Goal: Transaction & Acquisition: Obtain resource

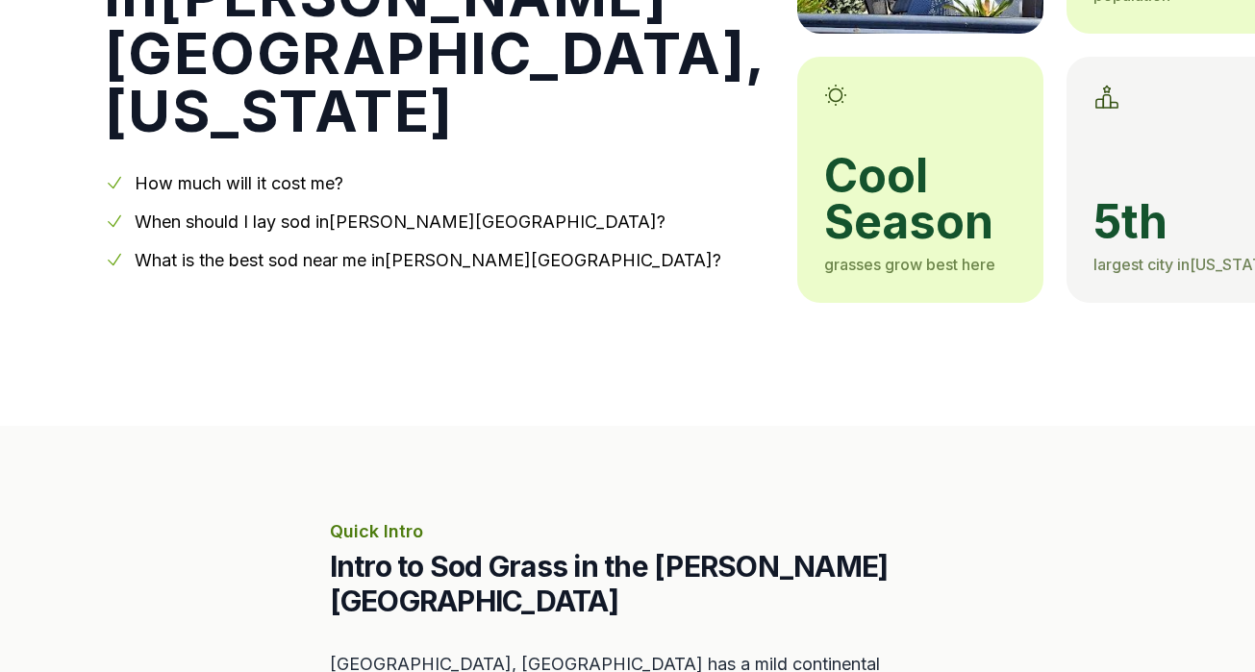
scroll to position [373, 0]
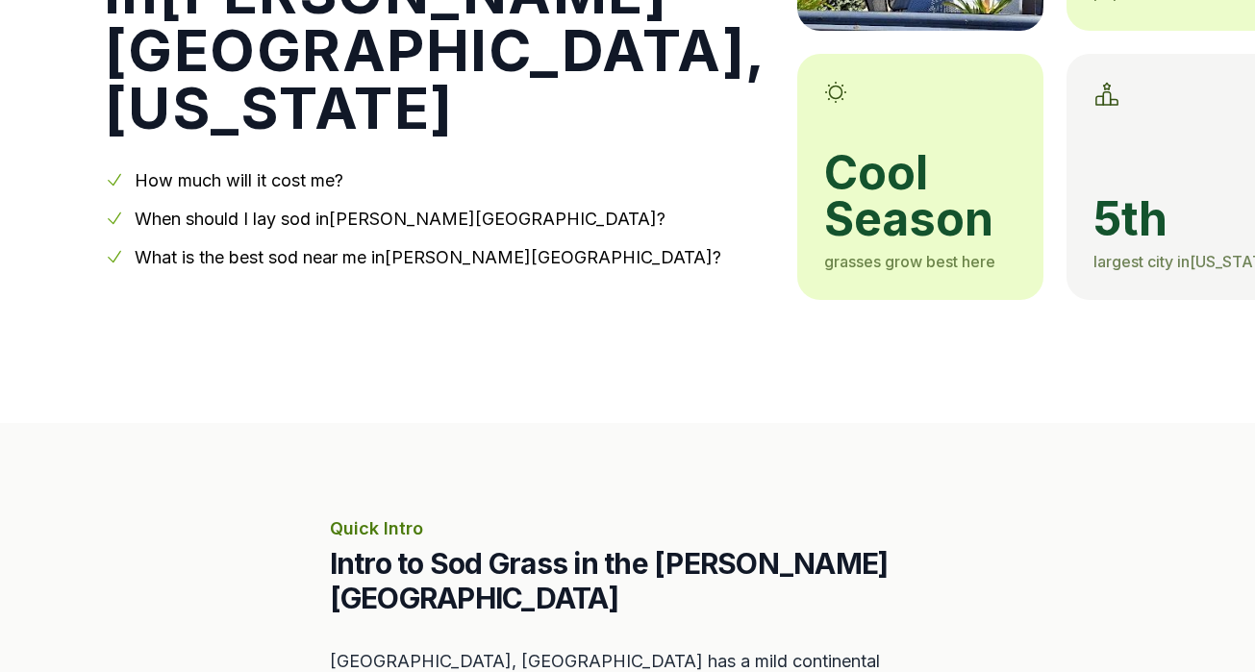
click at [314, 209] on link "When should I lay sod in [PERSON_NAME][GEOGRAPHIC_DATA] ?" at bounding box center [400, 219] width 531 height 20
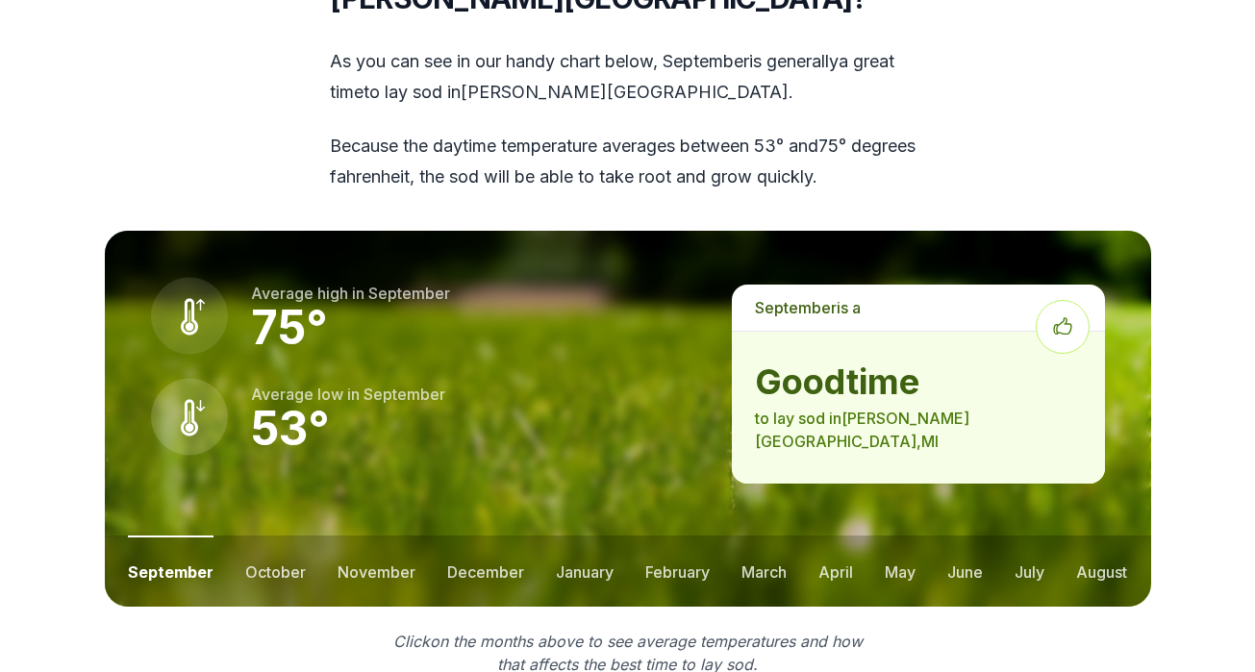
scroll to position [2693, 0]
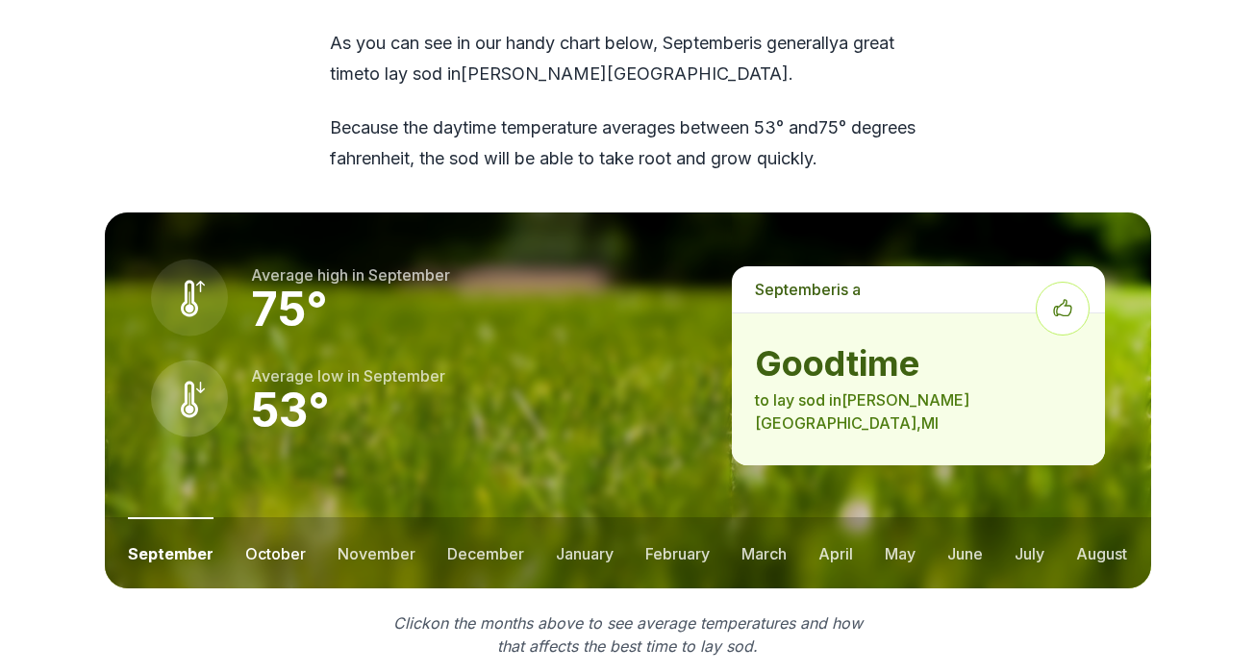
click at [271, 517] on button "october" at bounding box center [275, 552] width 61 height 71
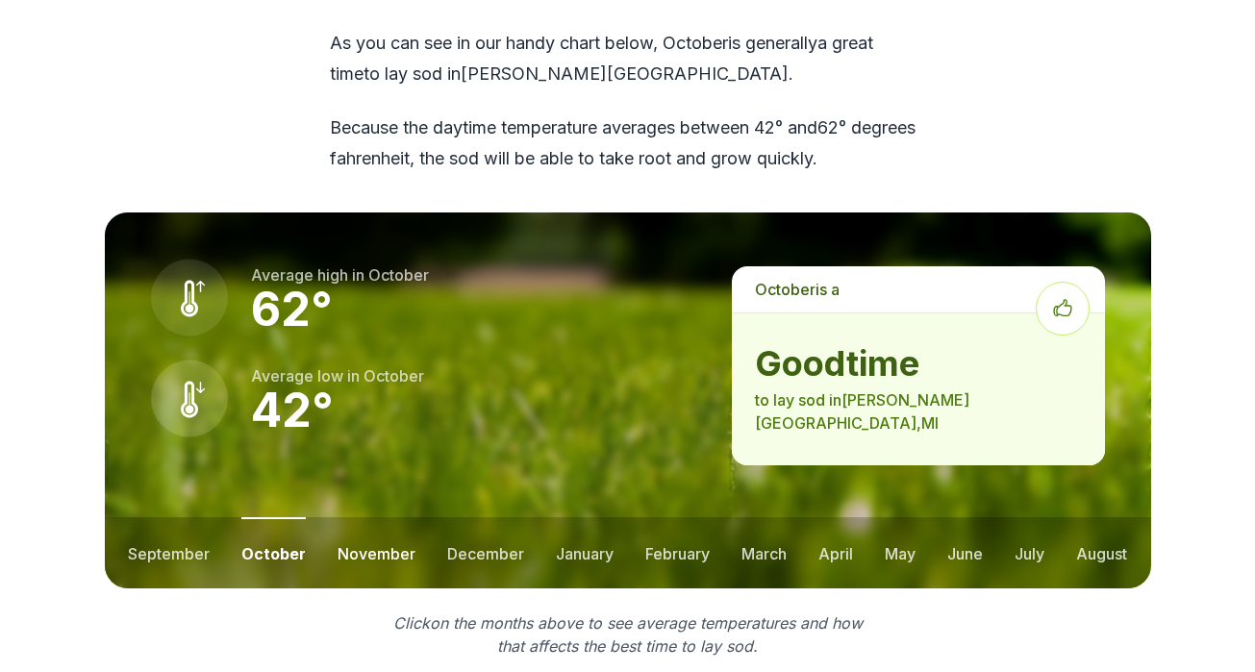
click at [358, 517] on button "november" at bounding box center [376, 552] width 78 height 71
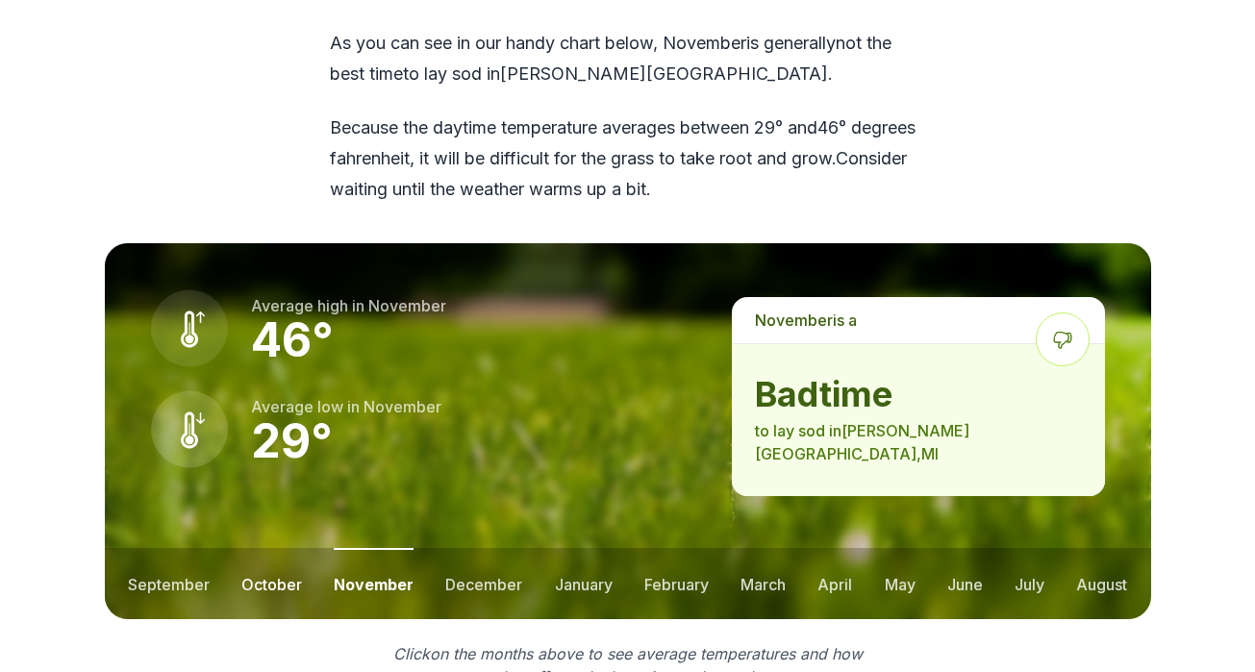
click at [273, 548] on button "october" at bounding box center [271, 583] width 61 height 71
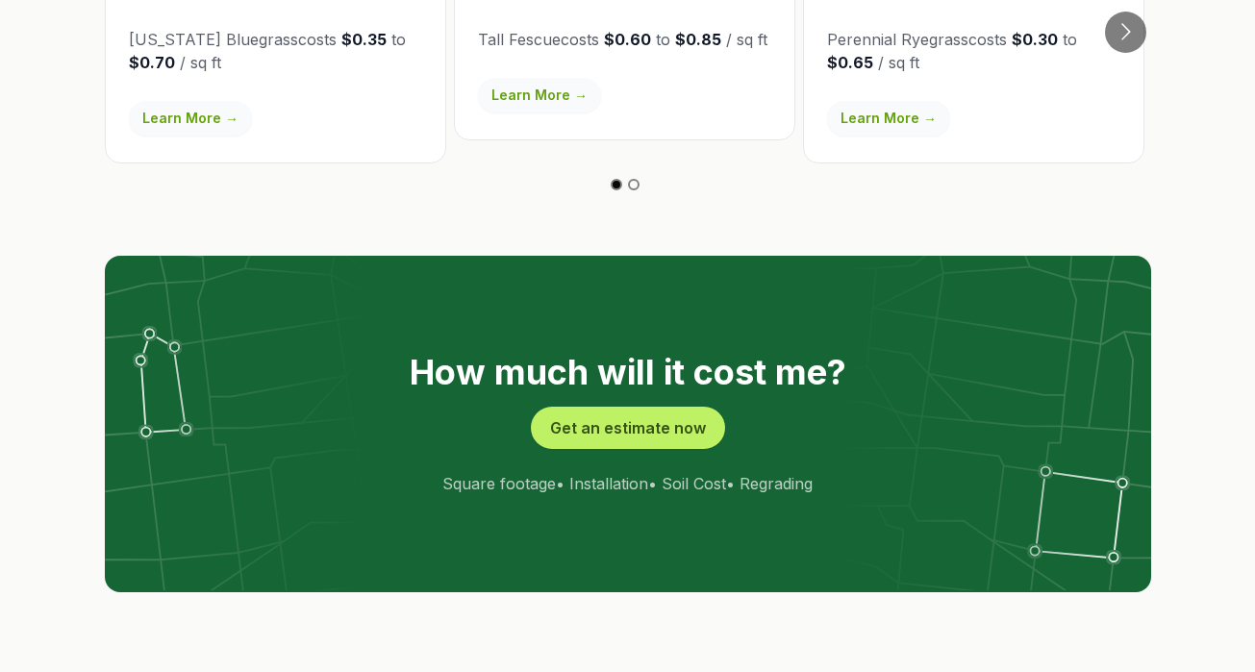
scroll to position [3852, 0]
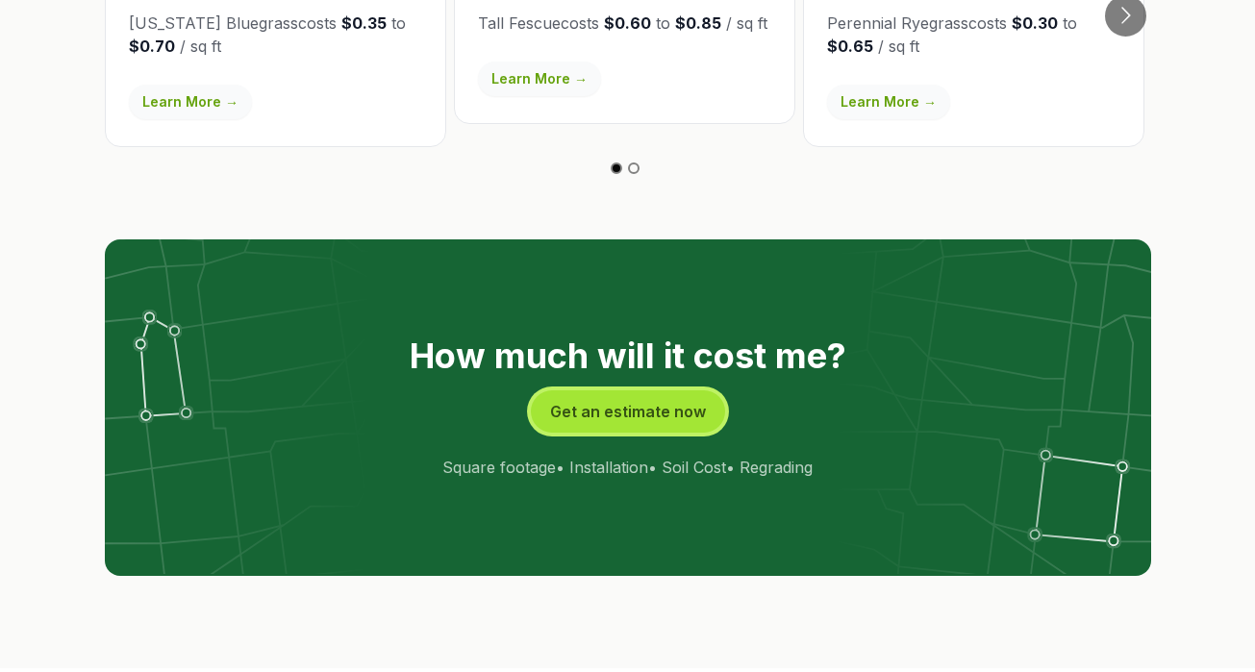
click at [644, 390] on button "Get an estimate now" at bounding box center [628, 411] width 194 height 42
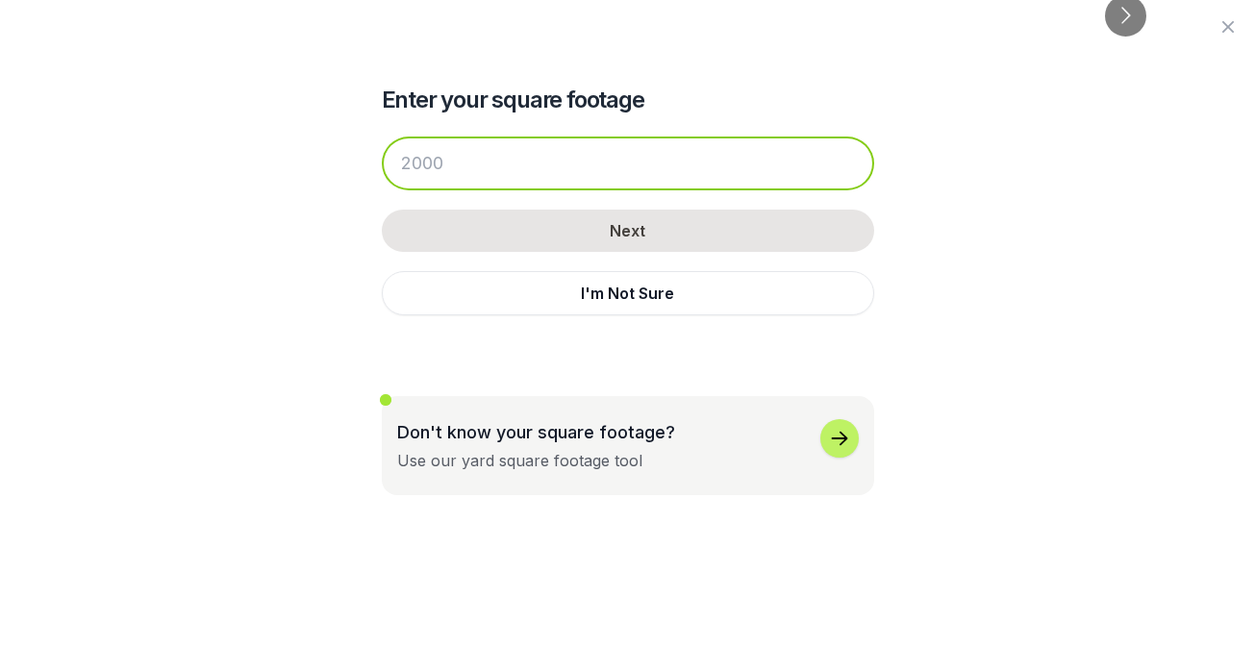
click at [513, 168] on input "number" at bounding box center [628, 164] width 492 height 54
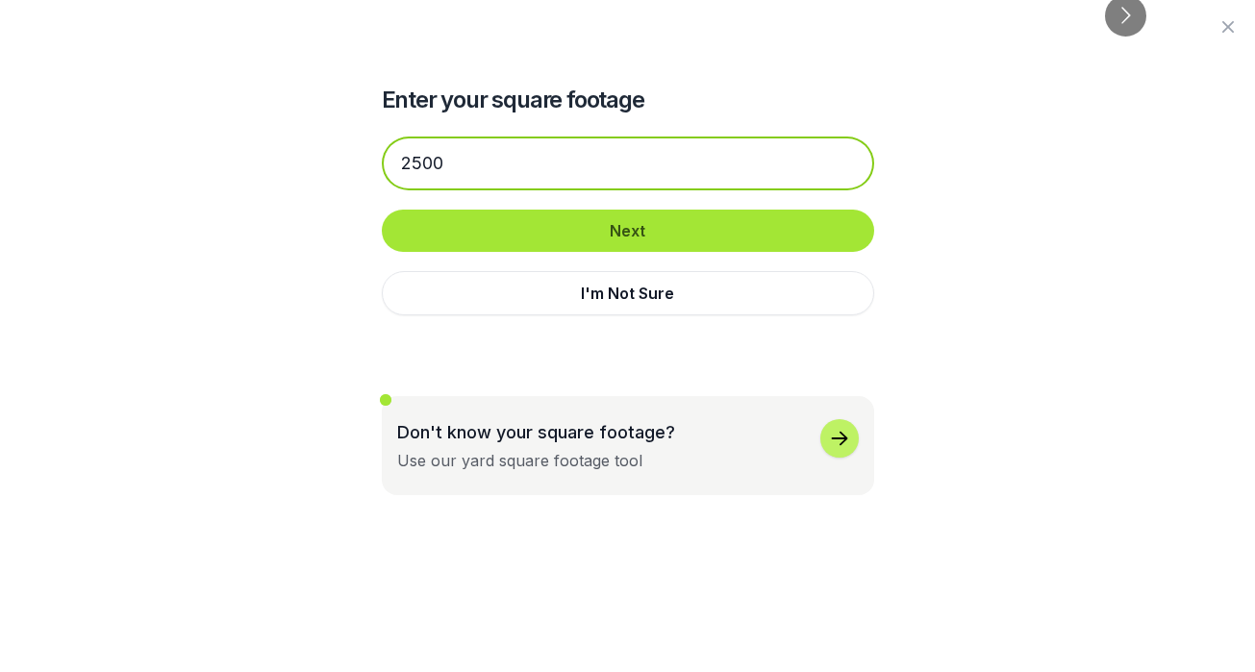
type input "2500"
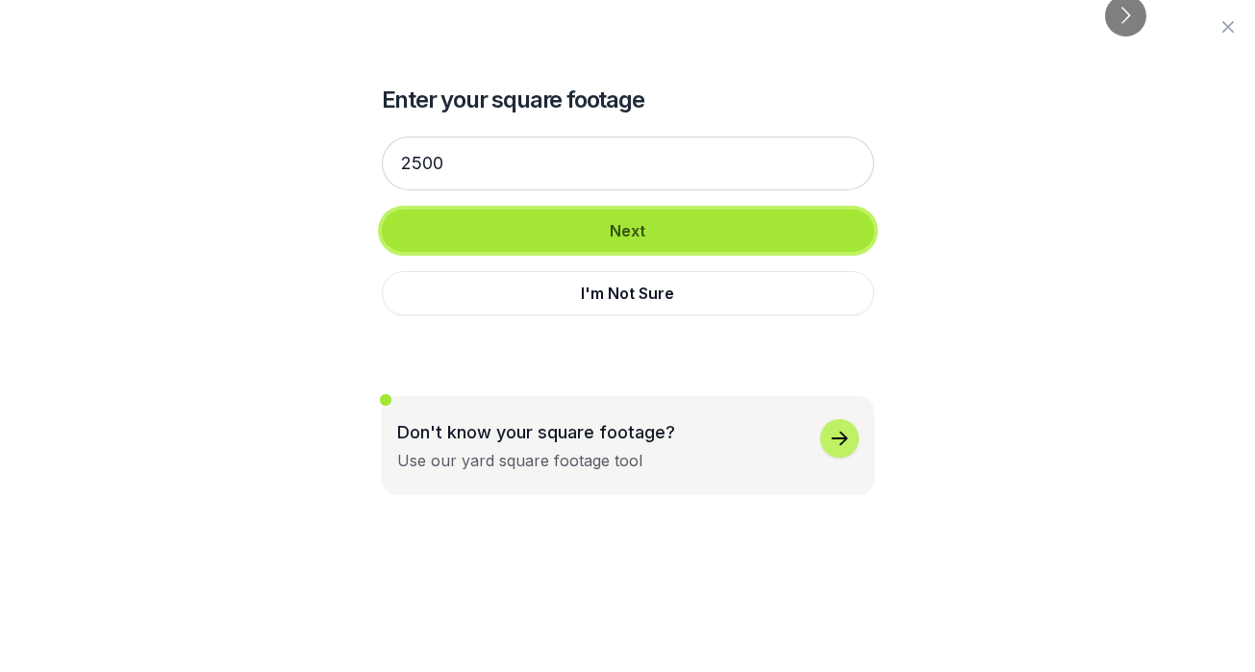
click at [620, 228] on button "Next" at bounding box center [628, 231] width 492 height 42
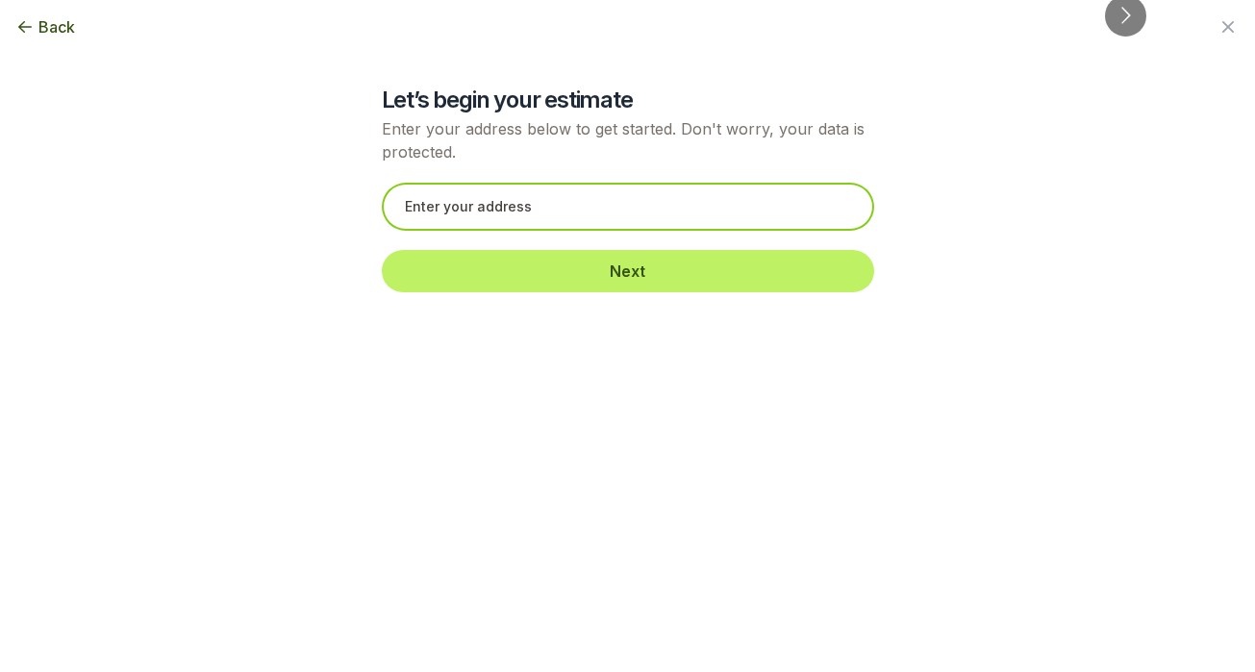
click at [545, 215] on input "text" at bounding box center [628, 207] width 492 height 48
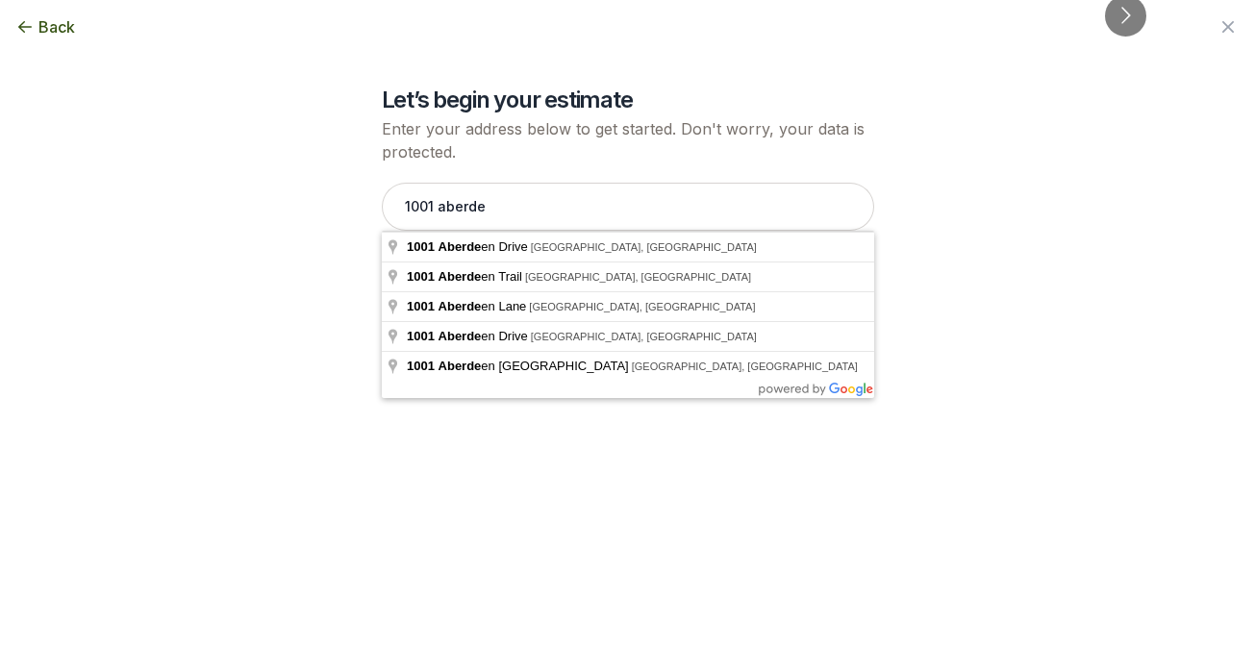
type input "[STREET_ADDRESS]"
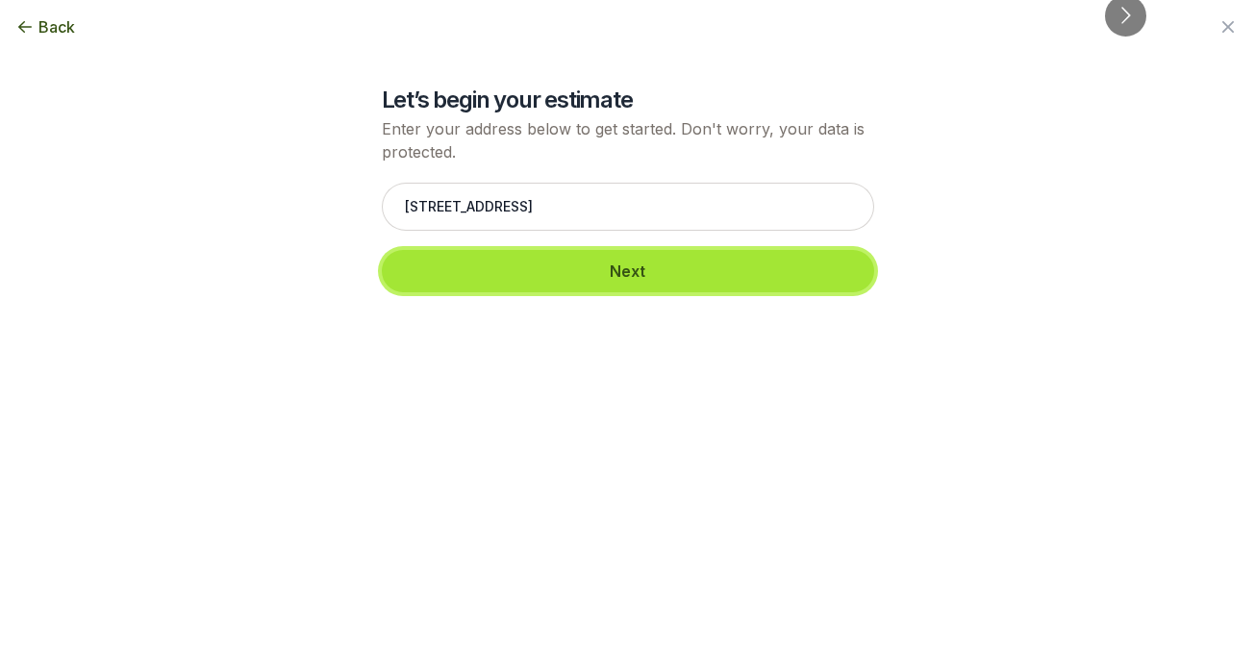
click at [585, 265] on button "Next" at bounding box center [628, 271] width 492 height 42
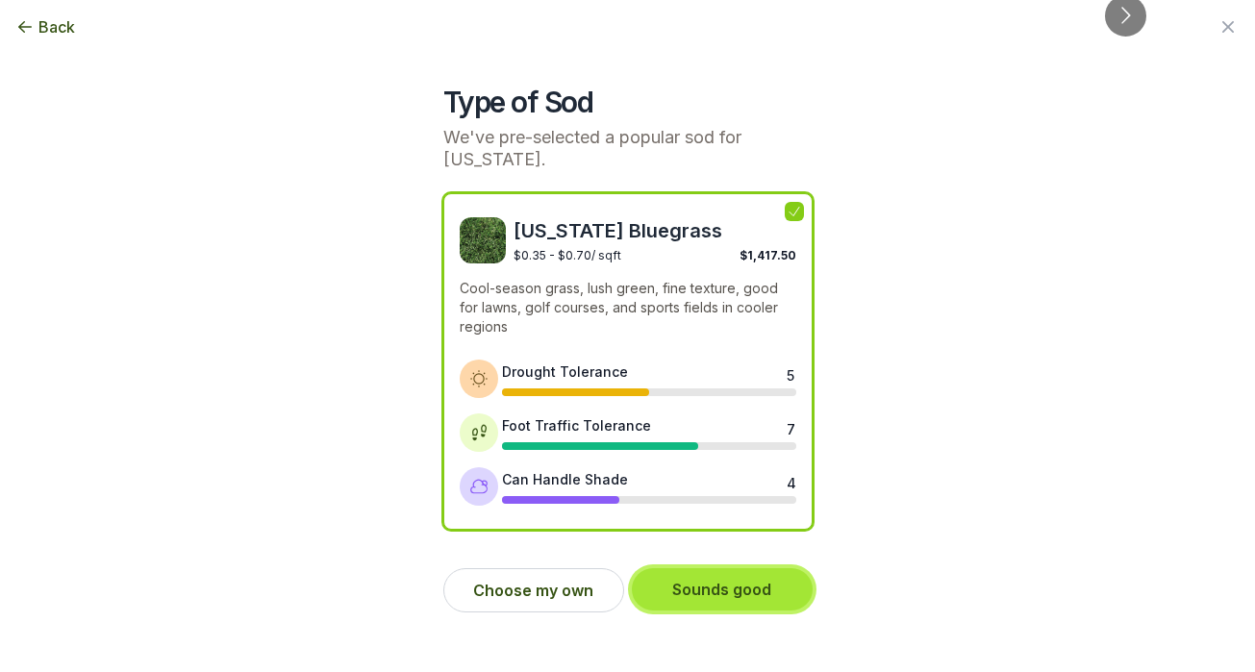
click at [737, 588] on button "Sounds good" at bounding box center [722, 589] width 181 height 42
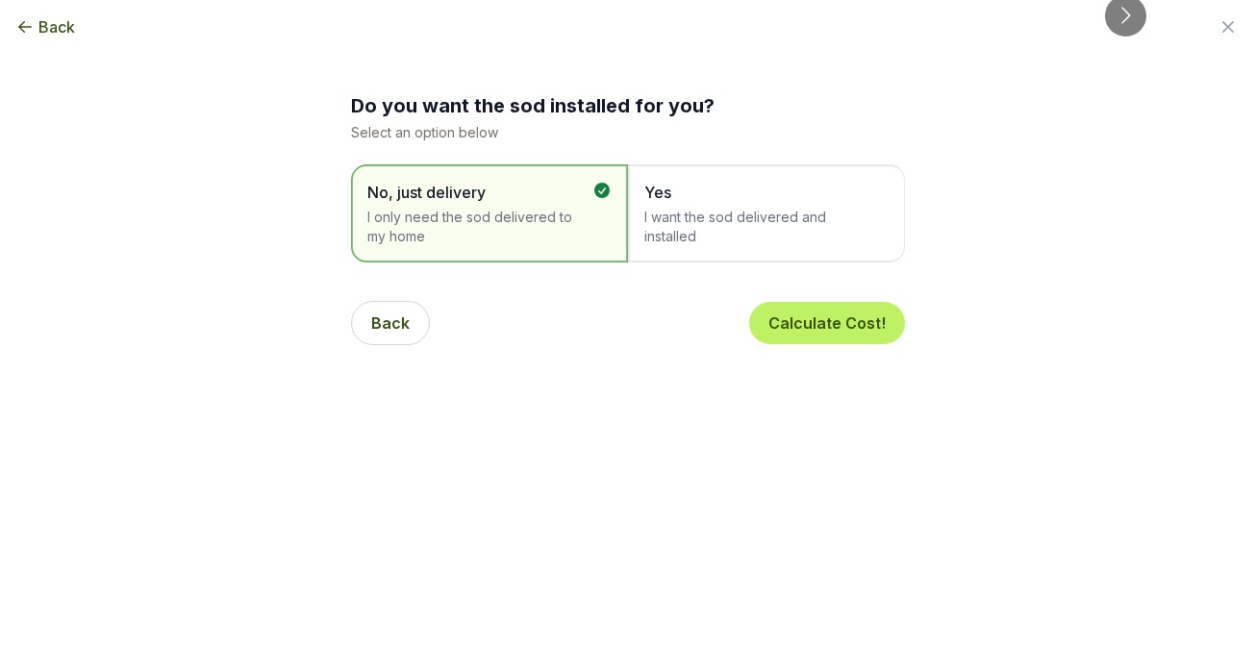
click at [705, 196] on span "Yes" at bounding box center [756, 192] width 225 height 23
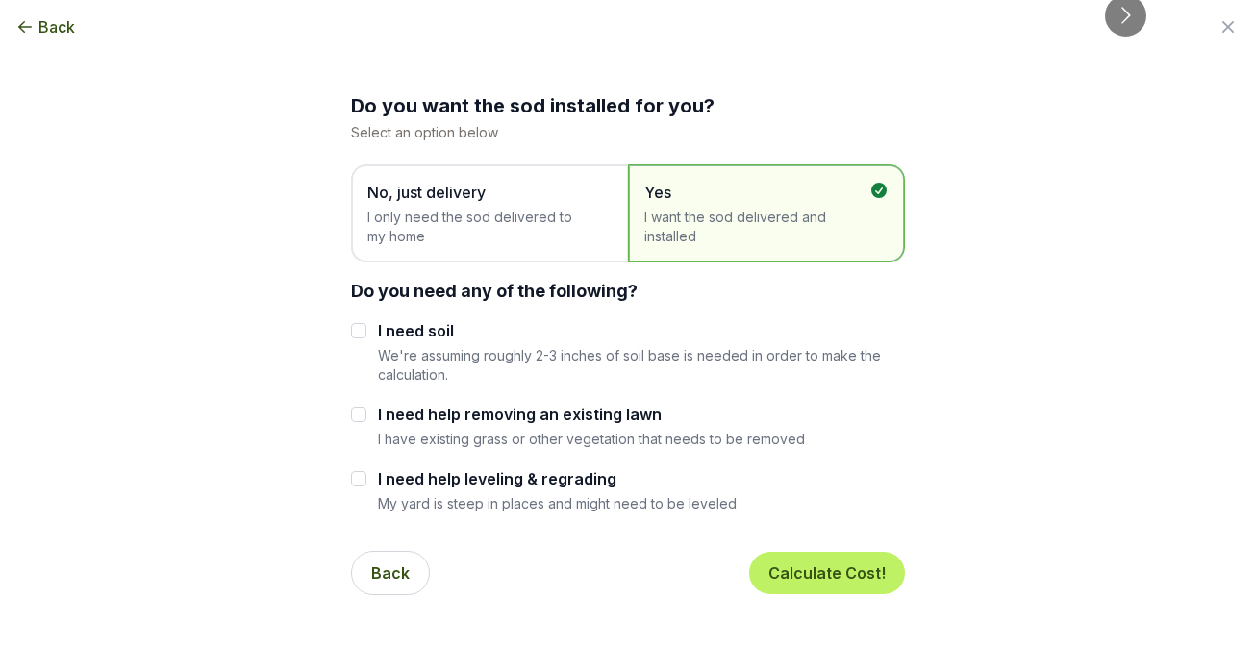
click at [501, 430] on p "I have existing grass or other vegetation that needs to be removed" at bounding box center [591, 439] width 427 height 18
click at [445, 411] on label "I need help removing an existing lawn" at bounding box center [591, 414] width 427 height 23
click at [366, 411] on input "I need help removing an existing lawn" at bounding box center [358, 414] width 15 height 15
checkbox input "true"
click at [444, 483] on label "I need help leveling & regrading" at bounding box center [557, 478] width 359 height 23
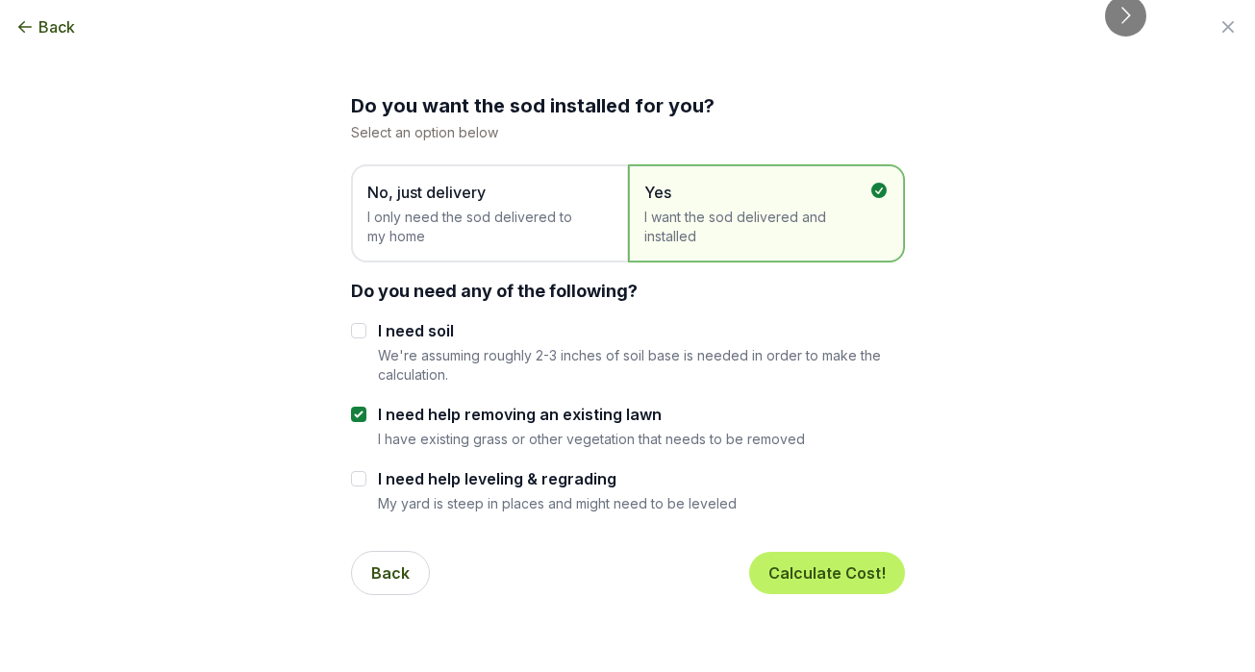
click at [366, 483] on input "I need help leveling & regrading" at bounding box center [358, 478] width 15 height 15
checkbox input "true"
click at [822, 573] on button "Calculate Cost!" at bounding box center [827, 573] width 156 height 42
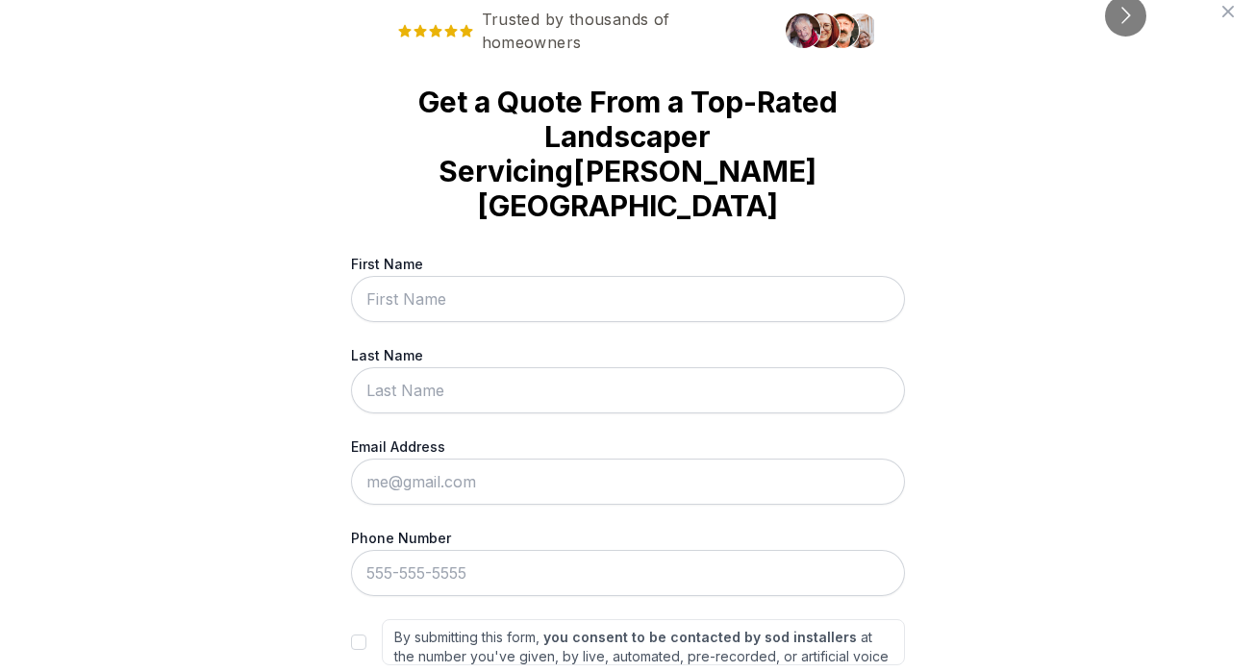
scroll to position [0, 0]
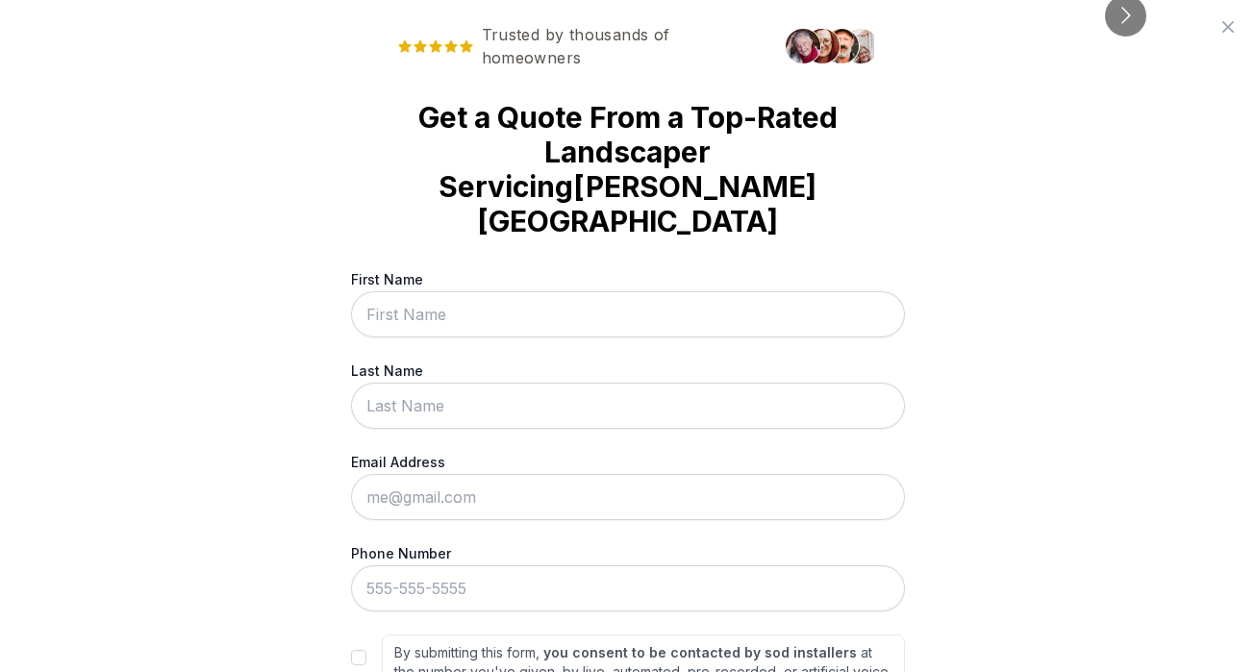
scroll to position [373, 0]
